Goal: Navigation & Orientation: Find specific page/section

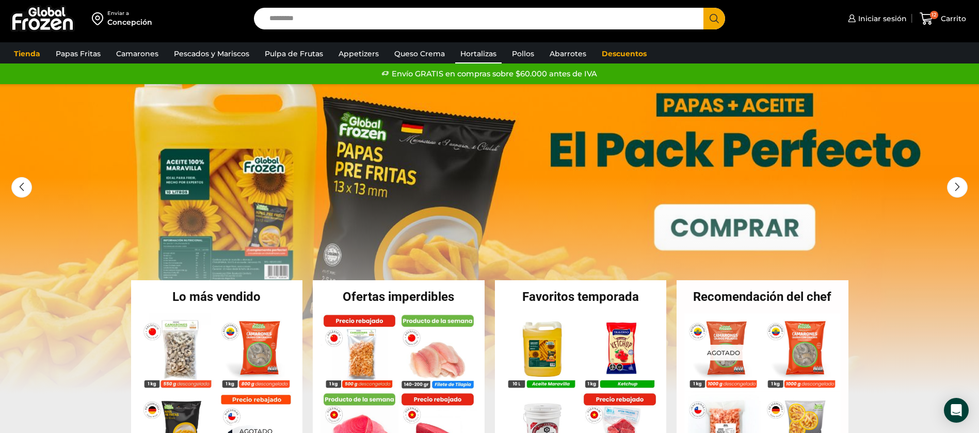
click at [484, 47] on link "Hortalizas" at bounding box center [478, 54] width 46 height 20
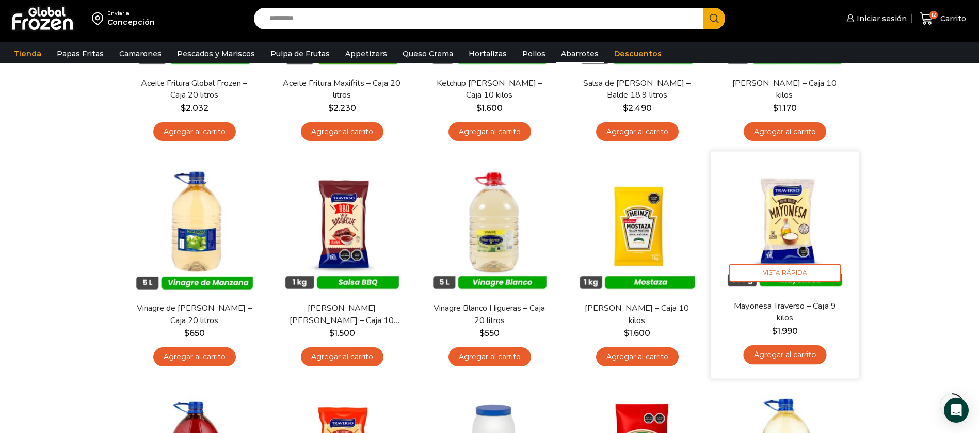
scroll to position [310, 0]
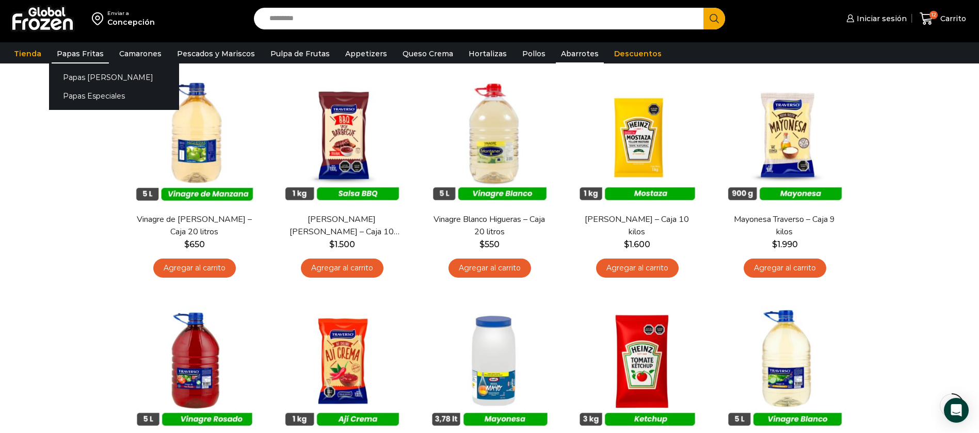
click at [75, 50] on link "Papas Fritas" at bounding box center [80, 54] width 57 height 20
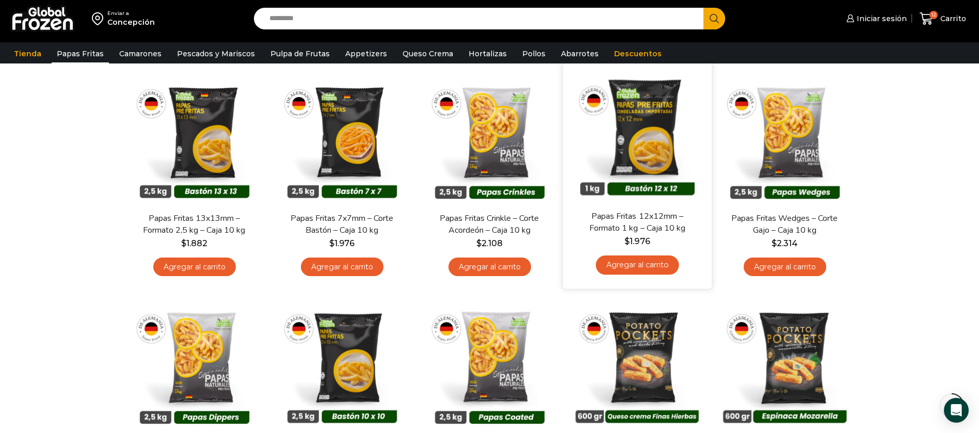
scroll to position [155, 0]
